Goal: Information Seeking & Learning: Check status

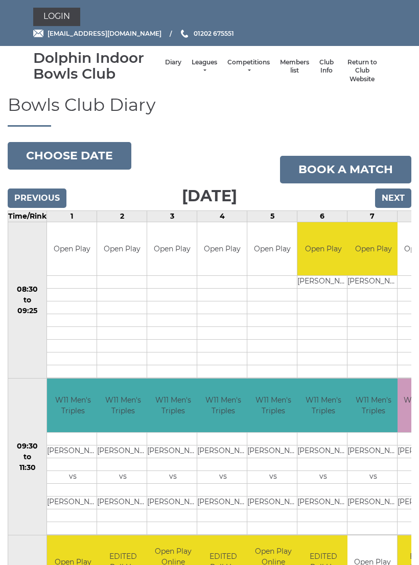
click at [196, 70] on link "Leagues" at bounding box center [204, 66] width 26 height 17
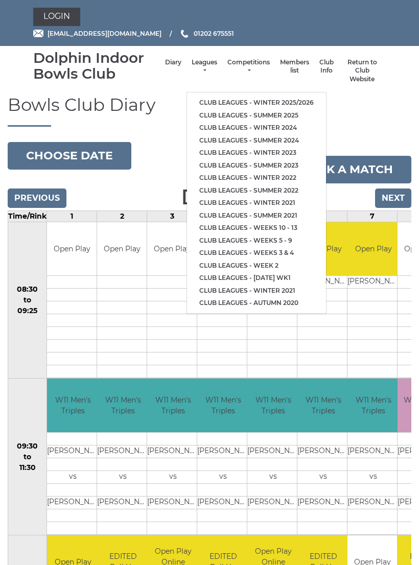
click at [293, 96] on li "Club leagues - Winter 2025/2026" at bounding box center [256, 102] width 139 height 13
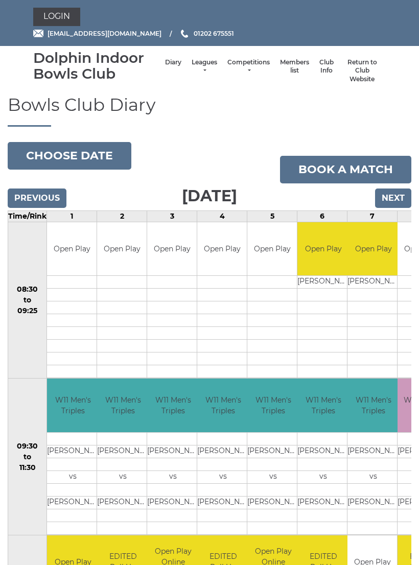
click at [193, 67] on link "Leagues" at bounding box center [204, 66] width 26 height 17
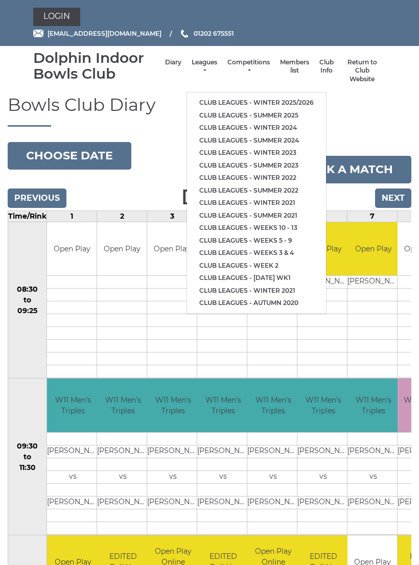
click at [283, 96] on link "Club leagues - Winter 2025/2026" at bounding box center [256, 102] width 139 height 13
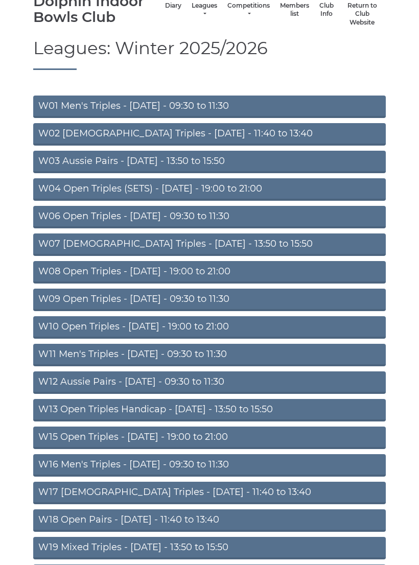
scroll to position [56, 0]
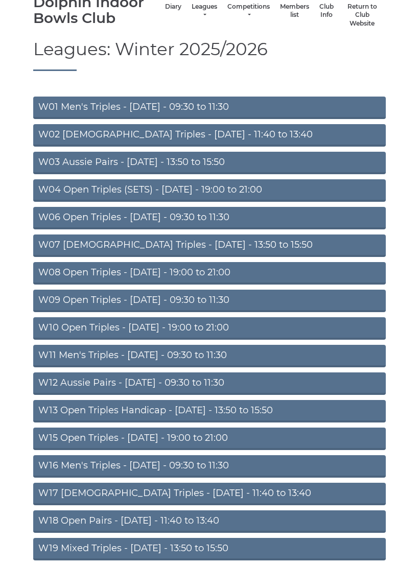
click at [239, 430] on link "W15 Open Triples - Thursday - 19:00 to 21:00" at bounding box center [209, 438] width 352 height 22
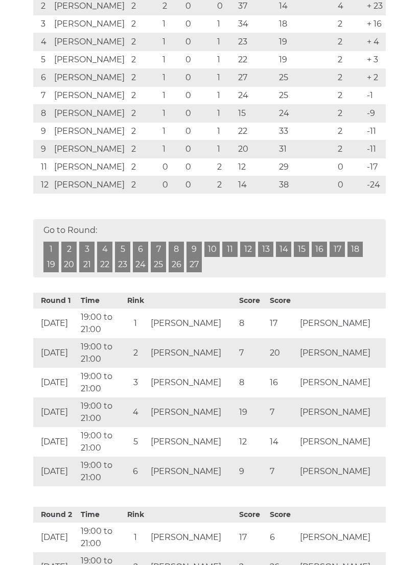
scroll to position [277, 0]
